Goal: Leave review/rating: Leave review/rating

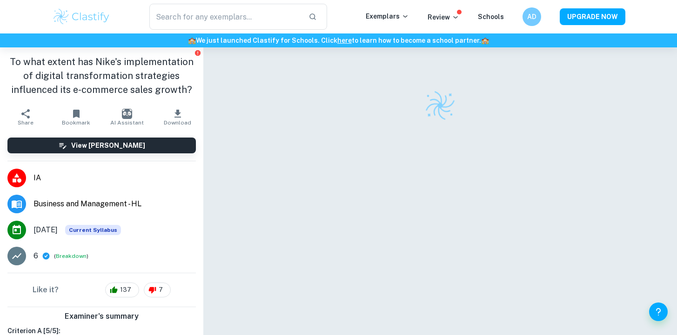
click at [281, 153] on div at bounding box center [440, 204] width 410 height 315
click at [435, 86] on img at bounding box center [439, 105] width 45 height 45
click at [138, 72] on h1 "To what extent has Nike's implementation of digital transformation strategies i…" at bounding box center [101, 76] width 188 height 42
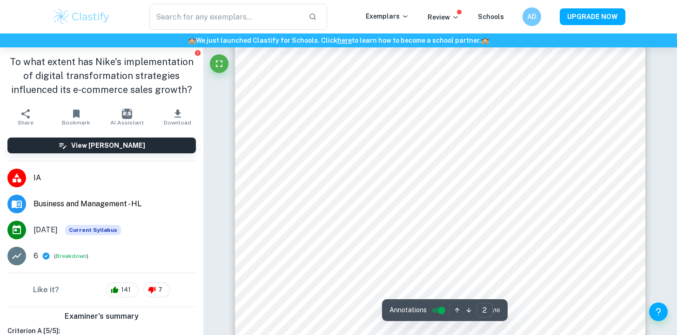
scroll to position [649, 0]
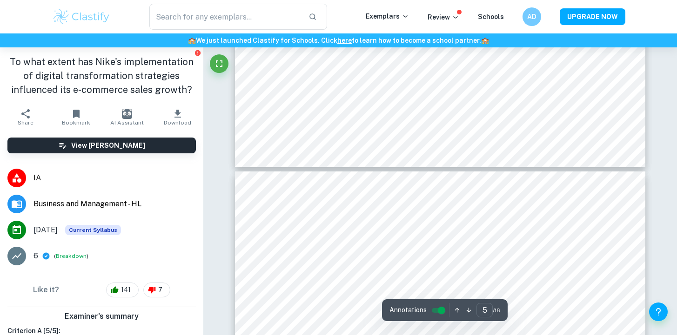
type input "4"
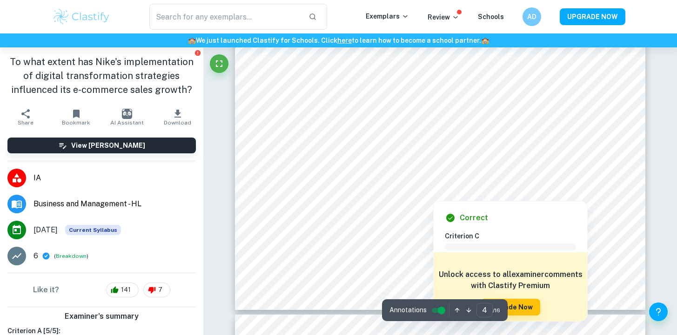
scroll to position [2019, 0]
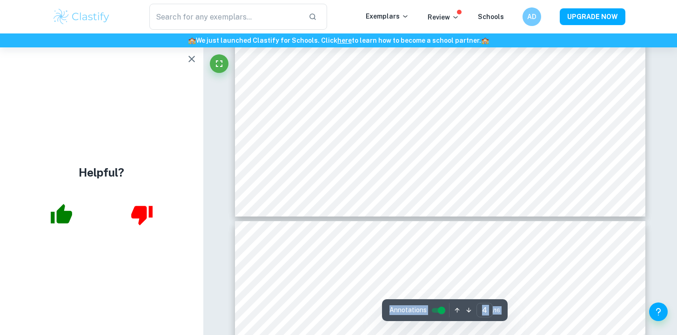
scroll to position [2127, 0]
